Goal: Information Seeking & Learning: Learn about a topic

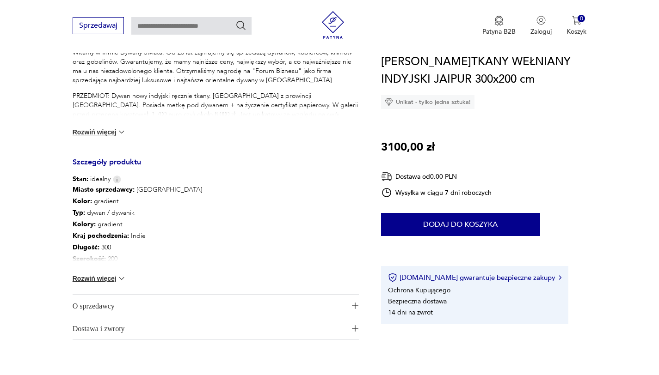
click at [110, 311] on span "O sprzedawcy" at bounding box center [209, 306] width 273 height 22
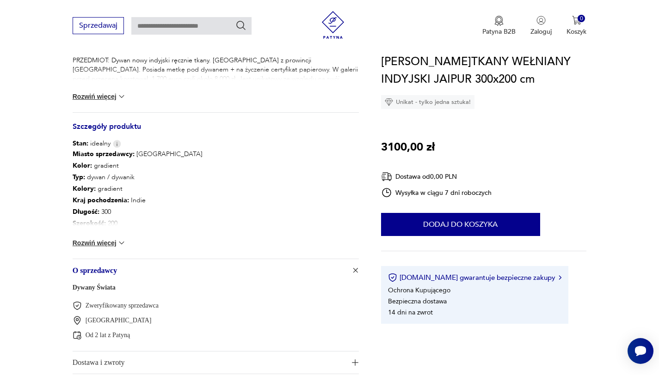
scroll to position [443, 0]
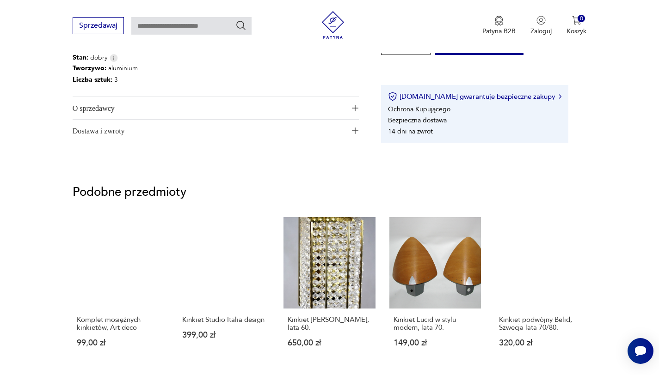
scroll to position [404, 0]
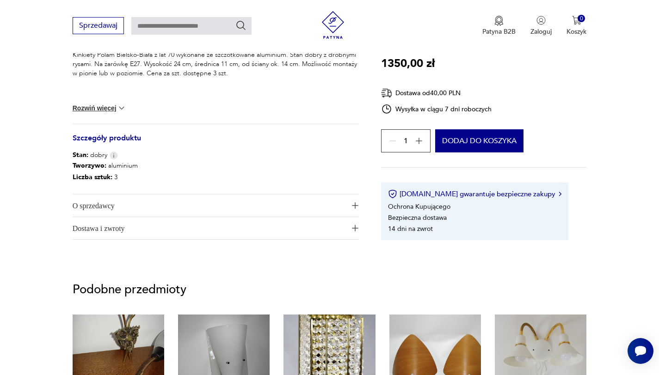
click at [110, 198] on span "O sprzedawcy" at bounding box center [209, 206] width 273 height 22
